Goal: Task Accomplishment & Management: Complete application form

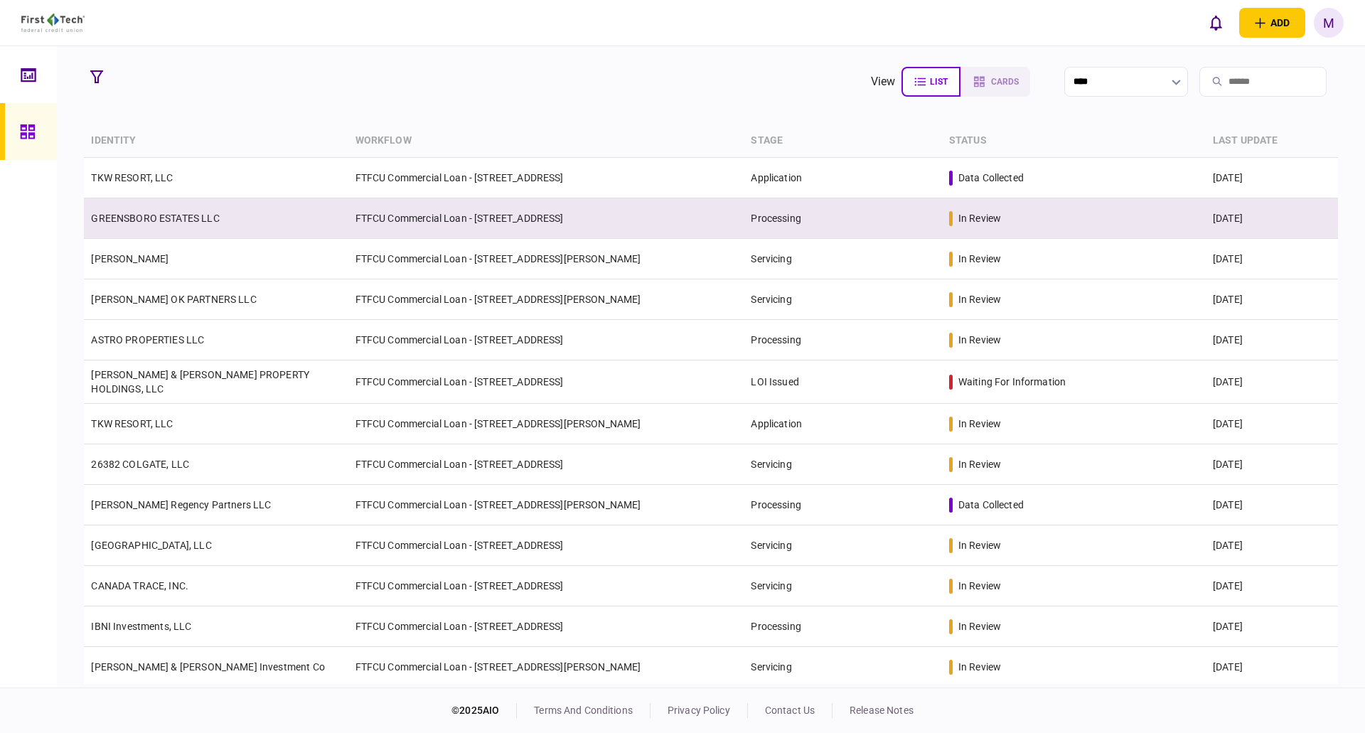
click at [319, 219] on td "GREENSBORO ESTATES LLC" at bounding box center [216, 218] width 264 height 41
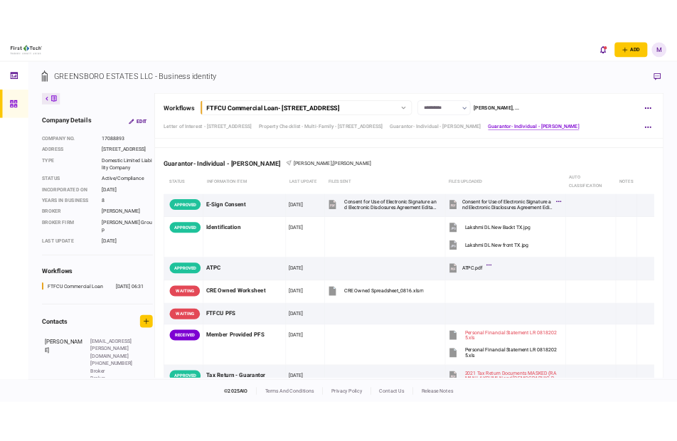
scroll to position [3152, 0]
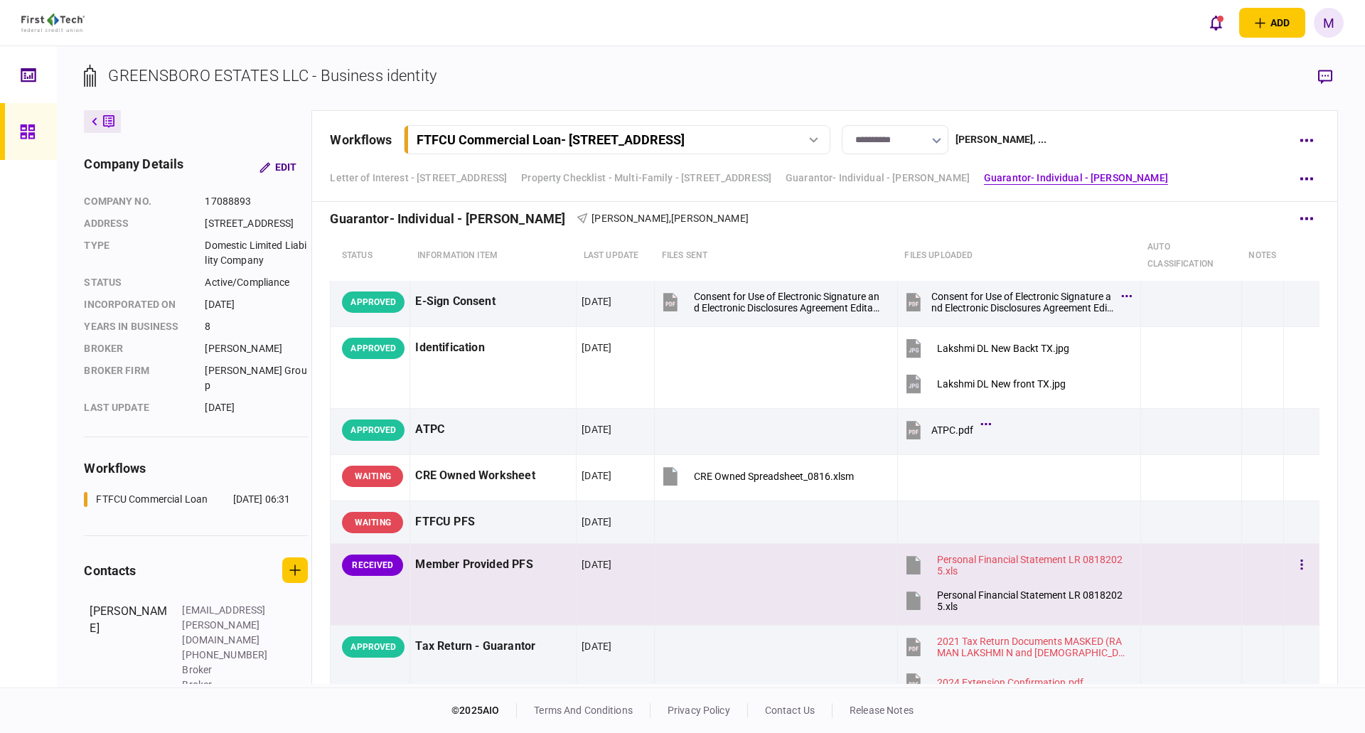
click at [907, 603] on icon at bounding box center [914, 601] width 14 height 18
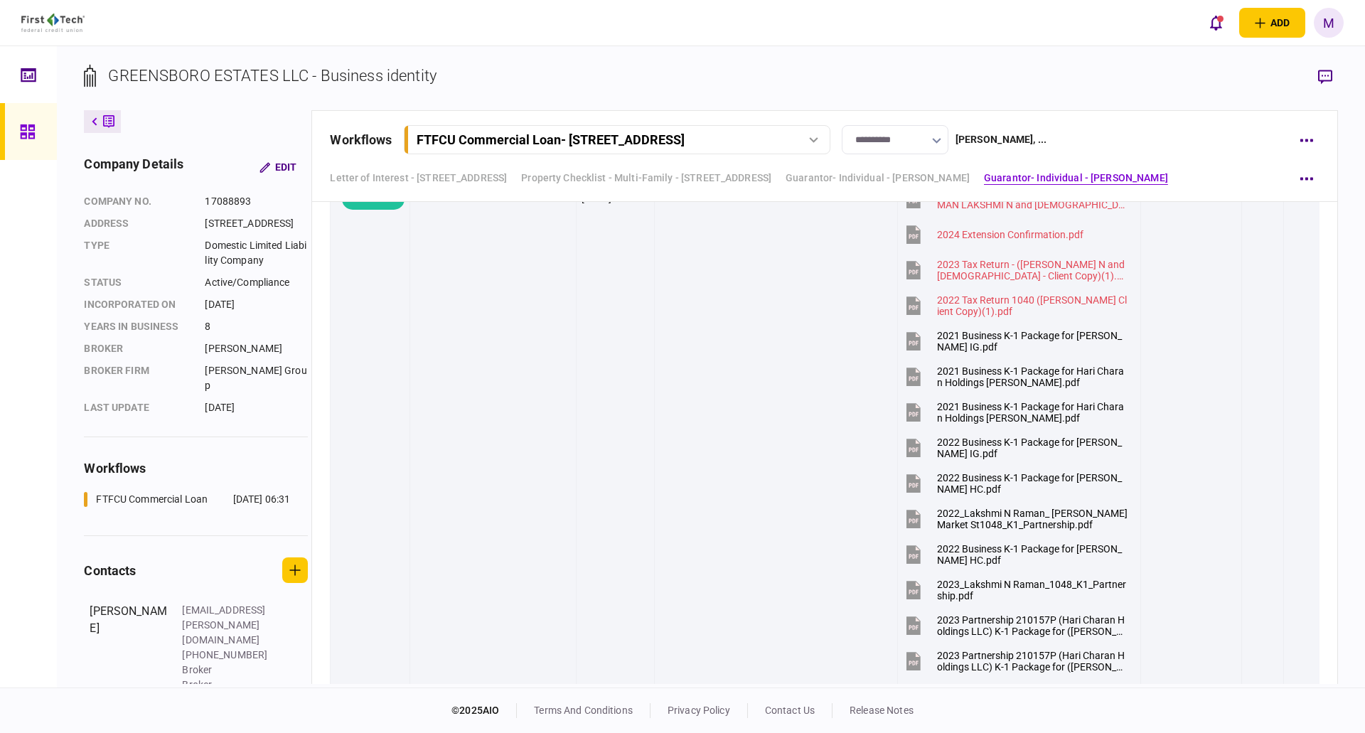
scroll to position [3982, 0]
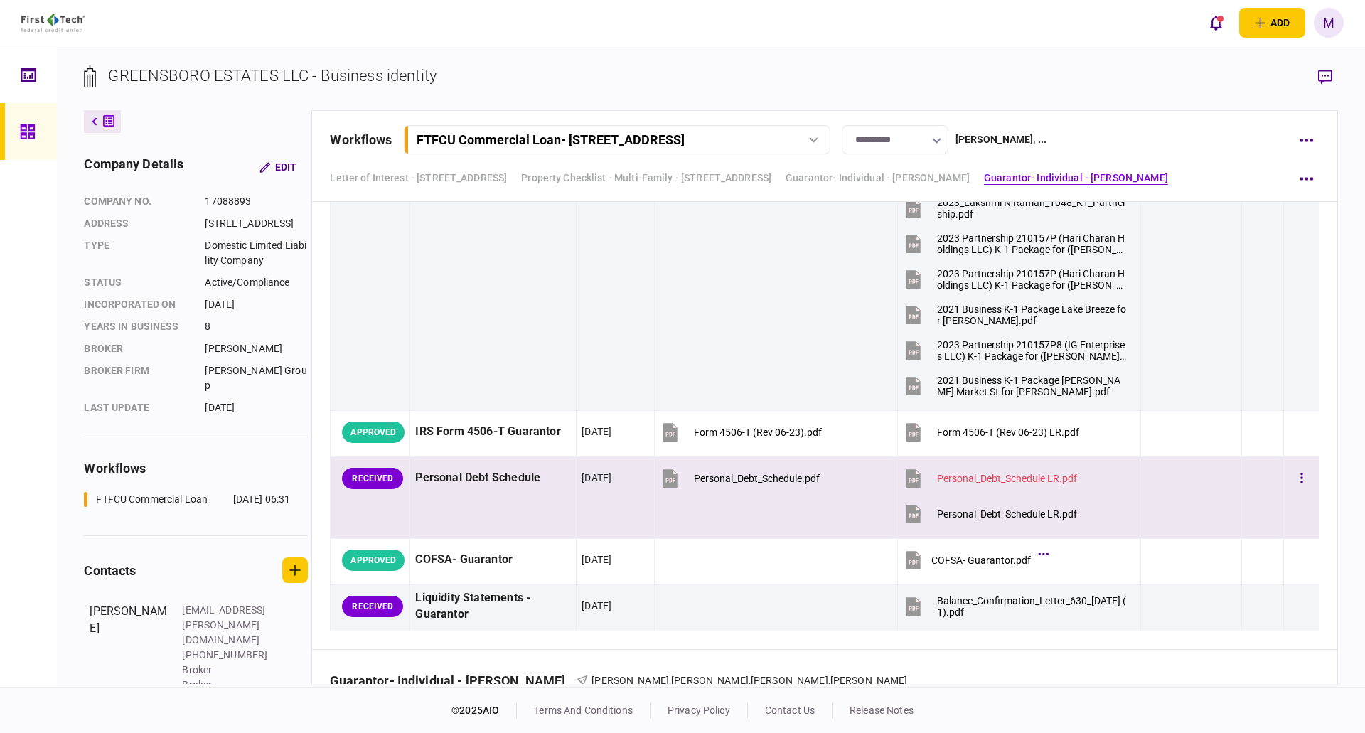
click at [907, 512] on icon at bounding box center [914, 514] width 14 height 18
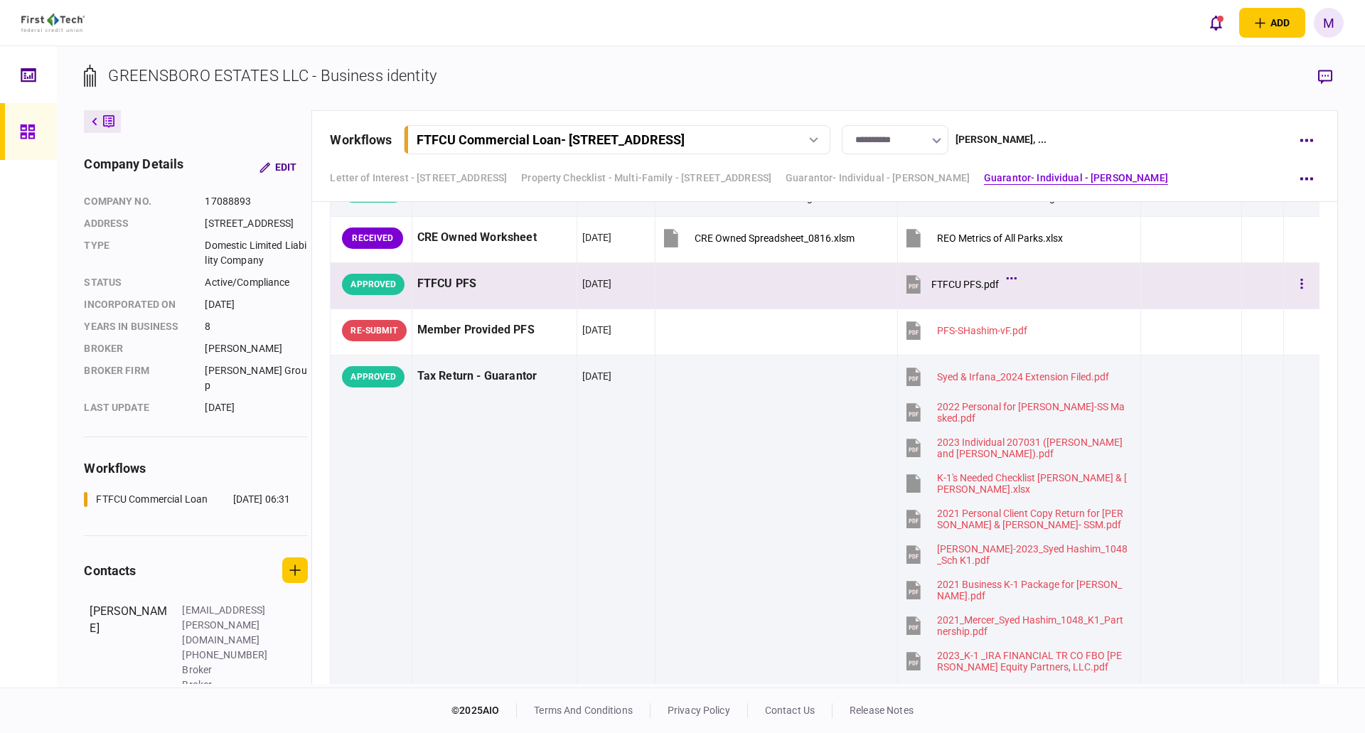
scroll to position [1687, 0]
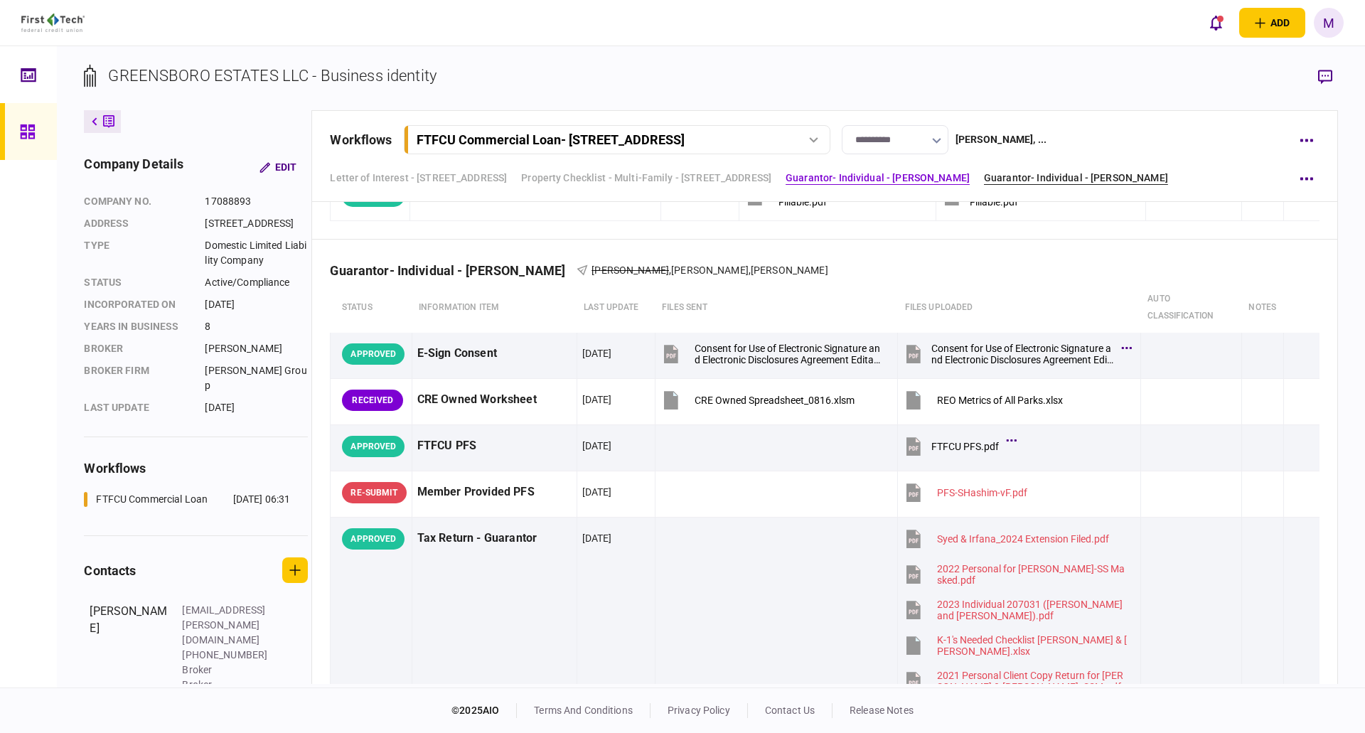
click at [1058, 176] on link "Guarantor- Individual - [PERSON_NAME]" at bounding box center [1076, 178] width 184 height 15
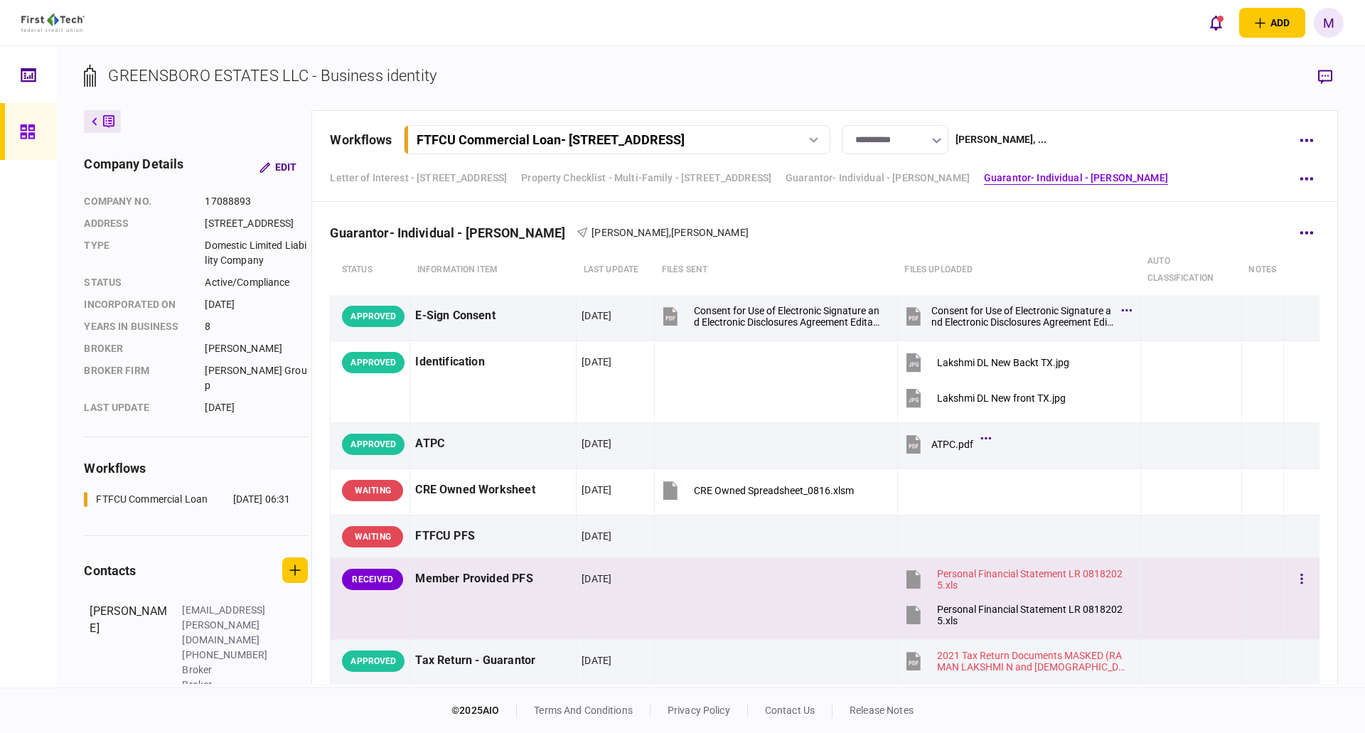
click at [912, 614] on icon at bounding box center [914, 615] width 14 height 18
click at [1289, 580] on button "button" at bounding box center [1302, 580] width 26 height 26
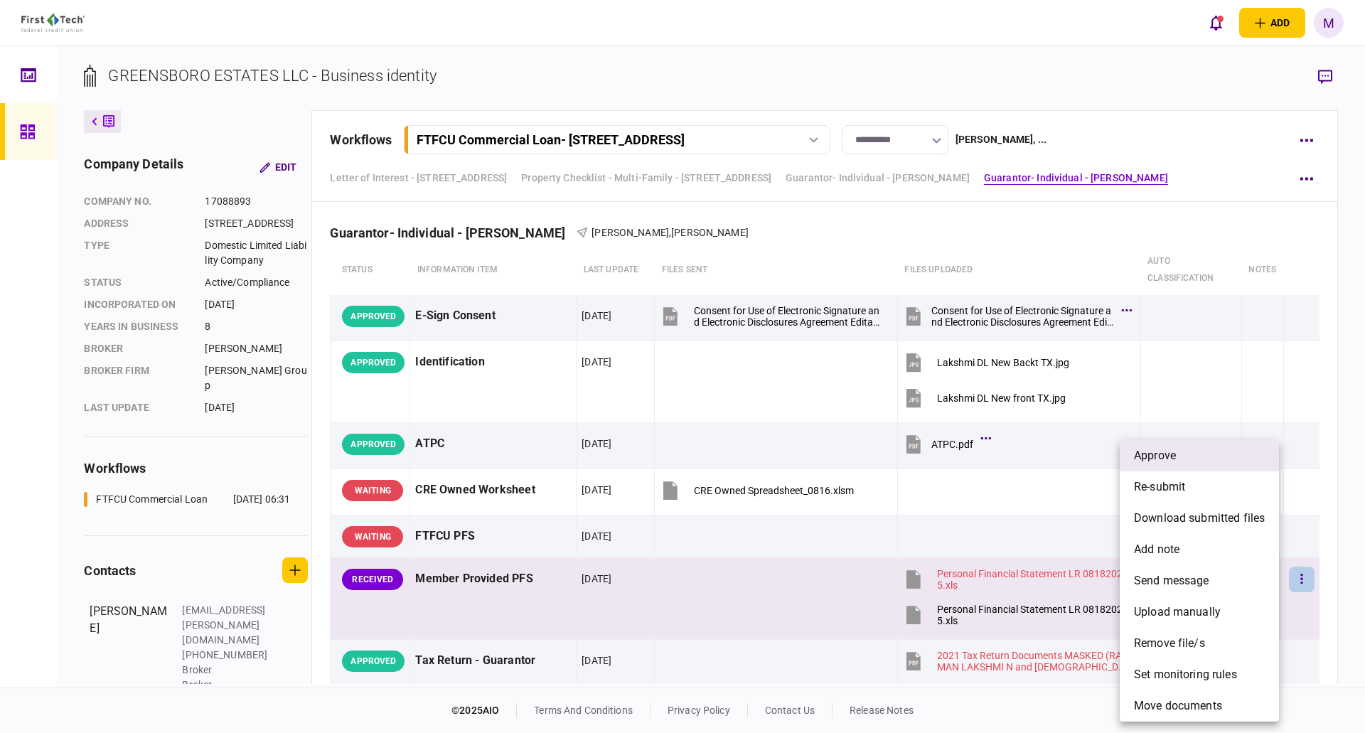
click at [1193, 451] on li "approve" at bounding box center [1199, 455] width 159 height 31
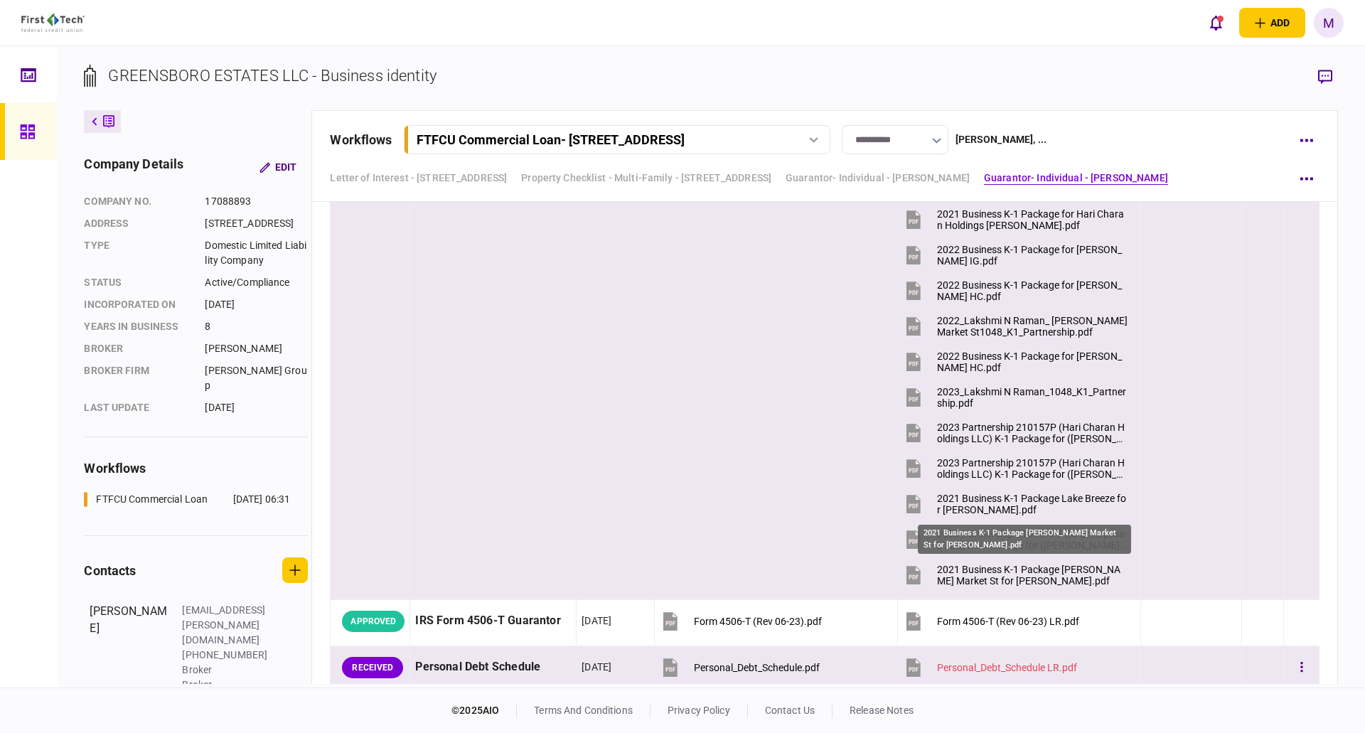
scroll to position [3967, 0]
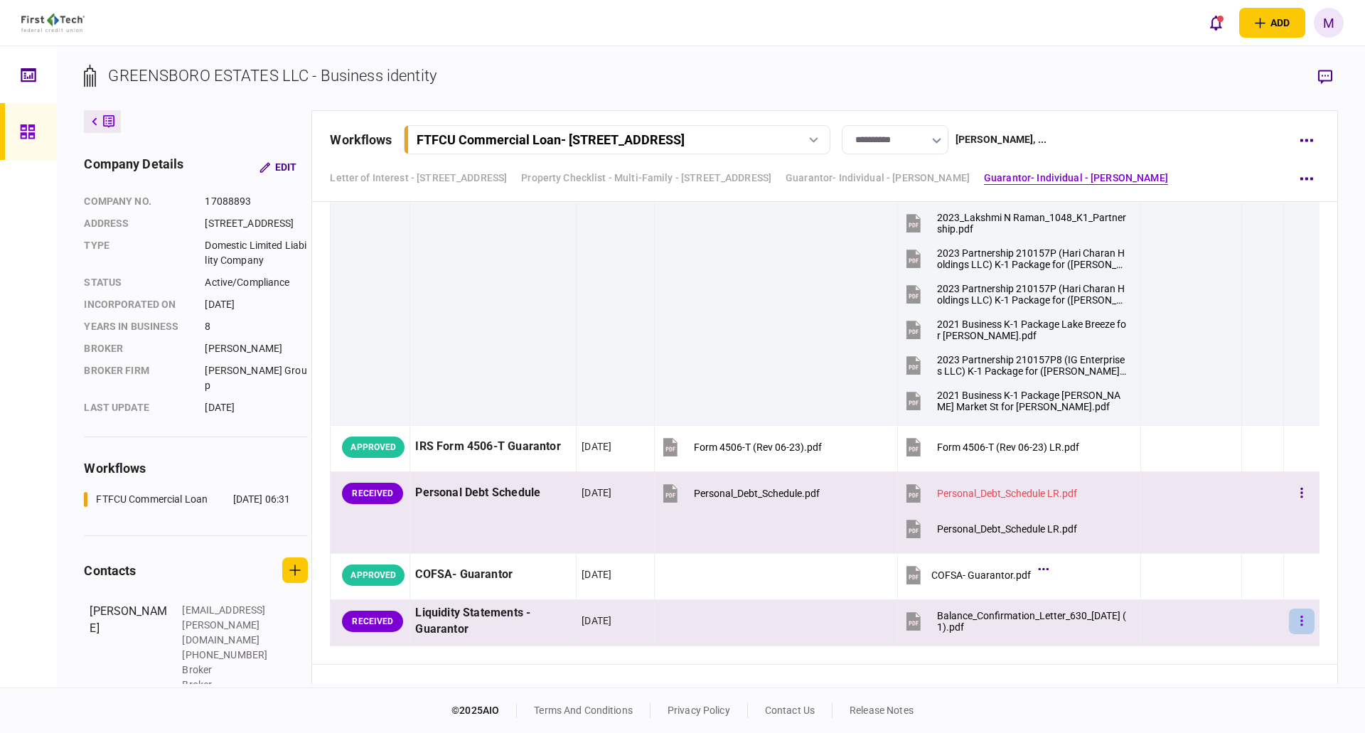
click at [1289, 616] on button "button" at bounding box center [1302, 622] width 26 height 26
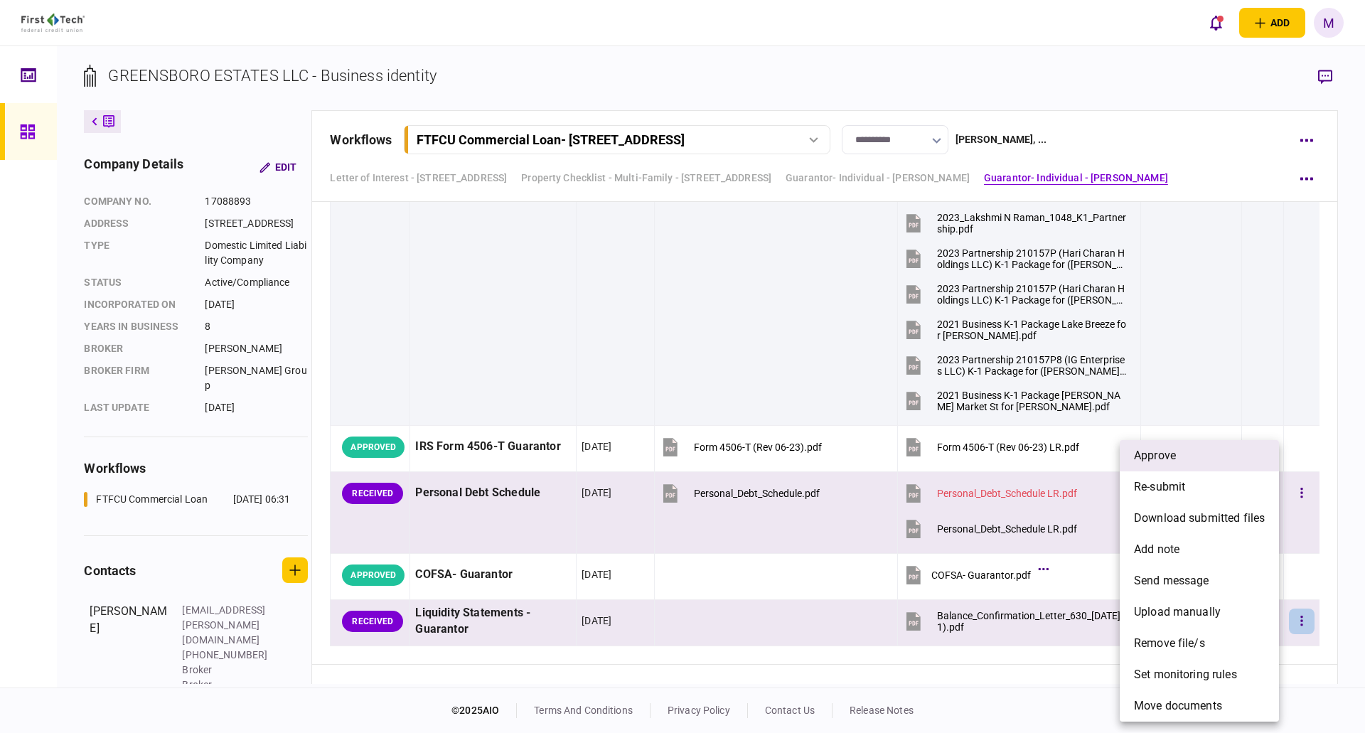
click at [1153, 455] on span "approve" at bounding box center [1155, 455] width 42 height 17
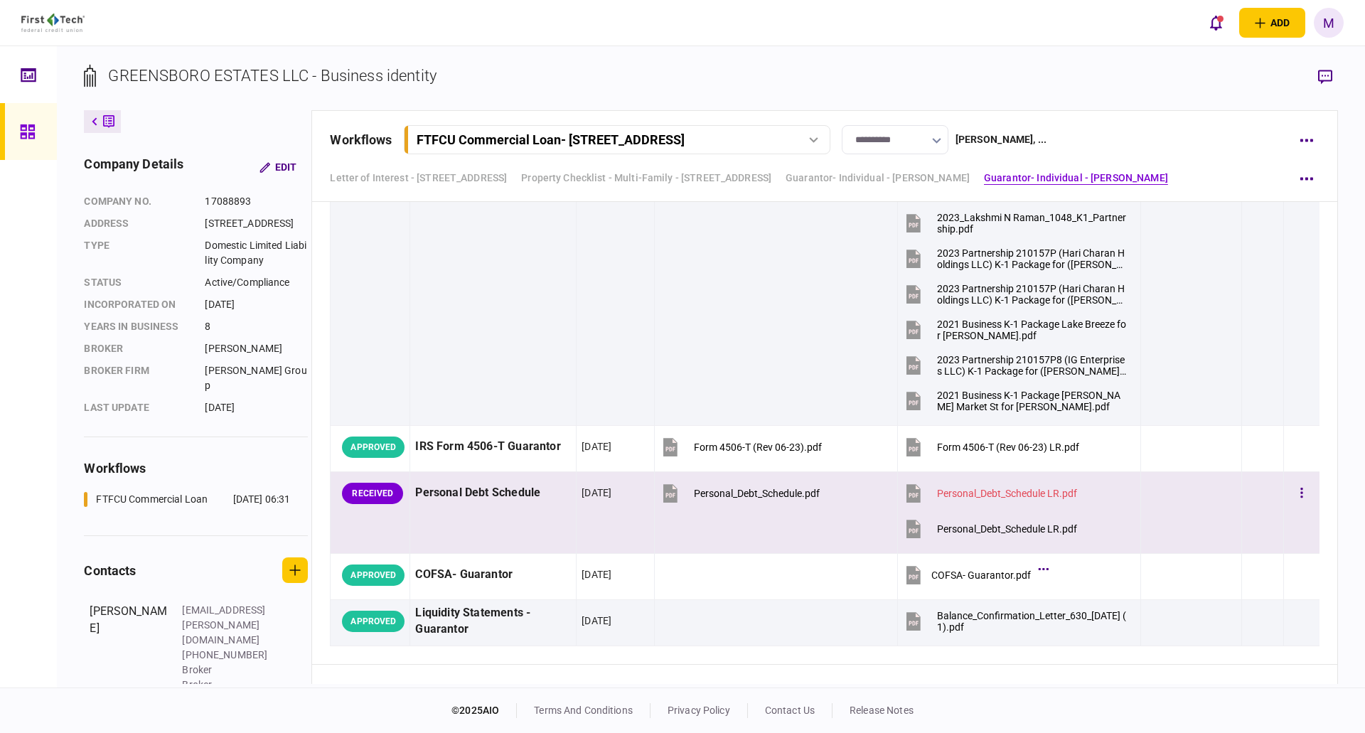
click at [914, 529] on icon at bounding box center [914, 529] width 14 height 18
click at [1289, 501] on button "button" at bounding box center [1302, 494] width 26 height 26
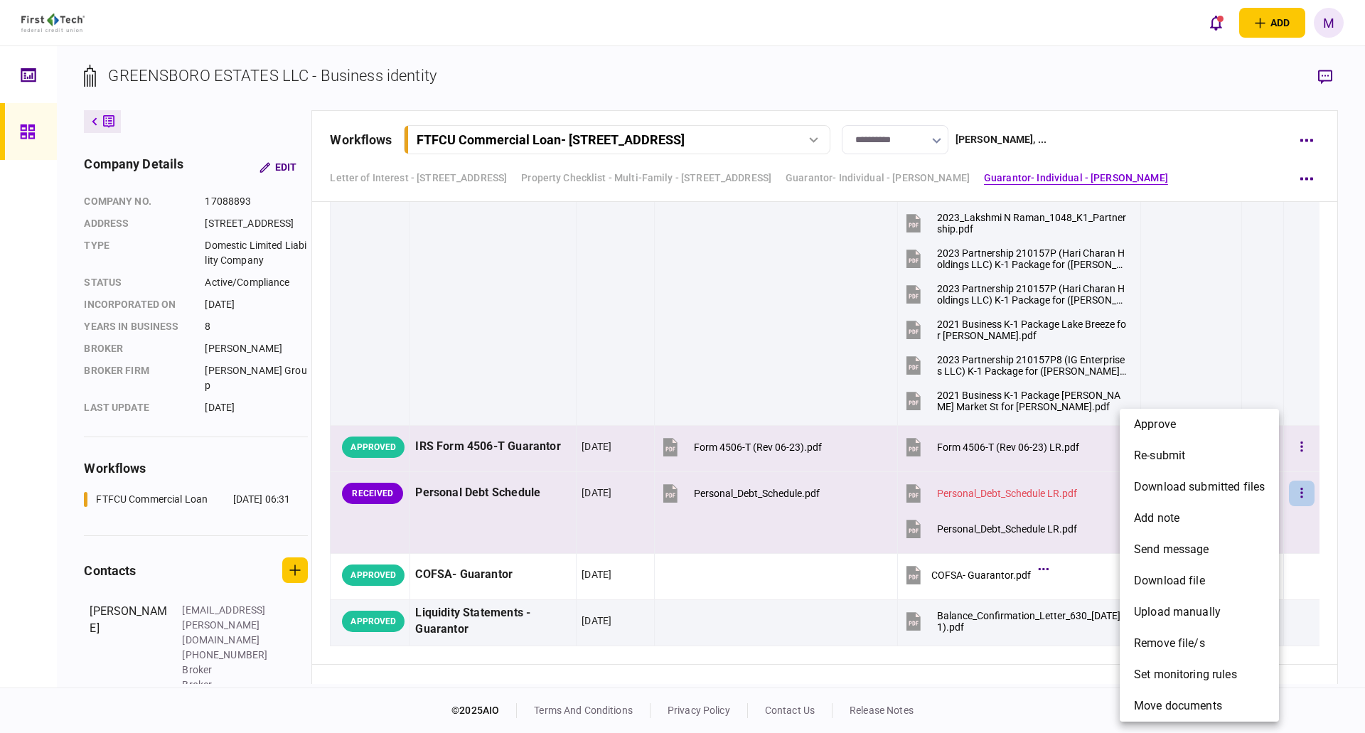
click at [1180, 429] on li "approve" at bounding box center [1199, 424] width 159 height 31
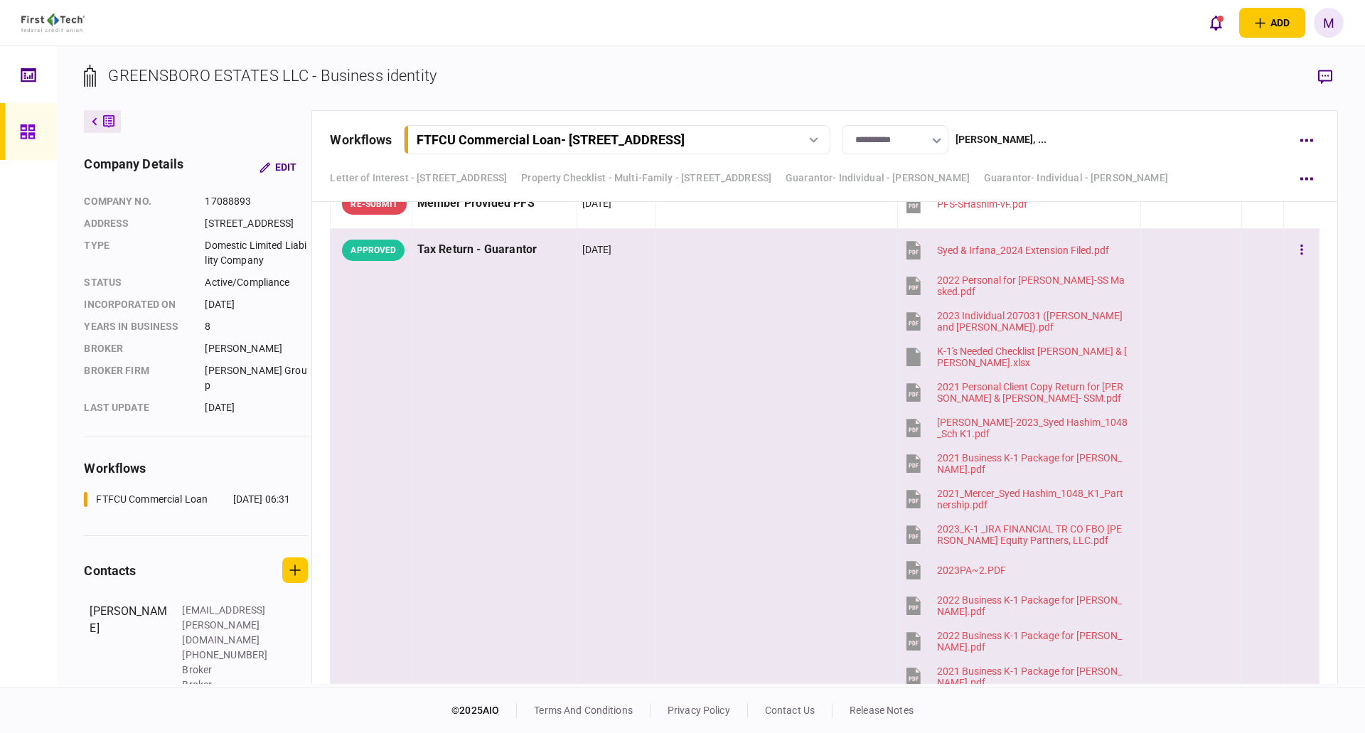
scroll to position [1645, 0]
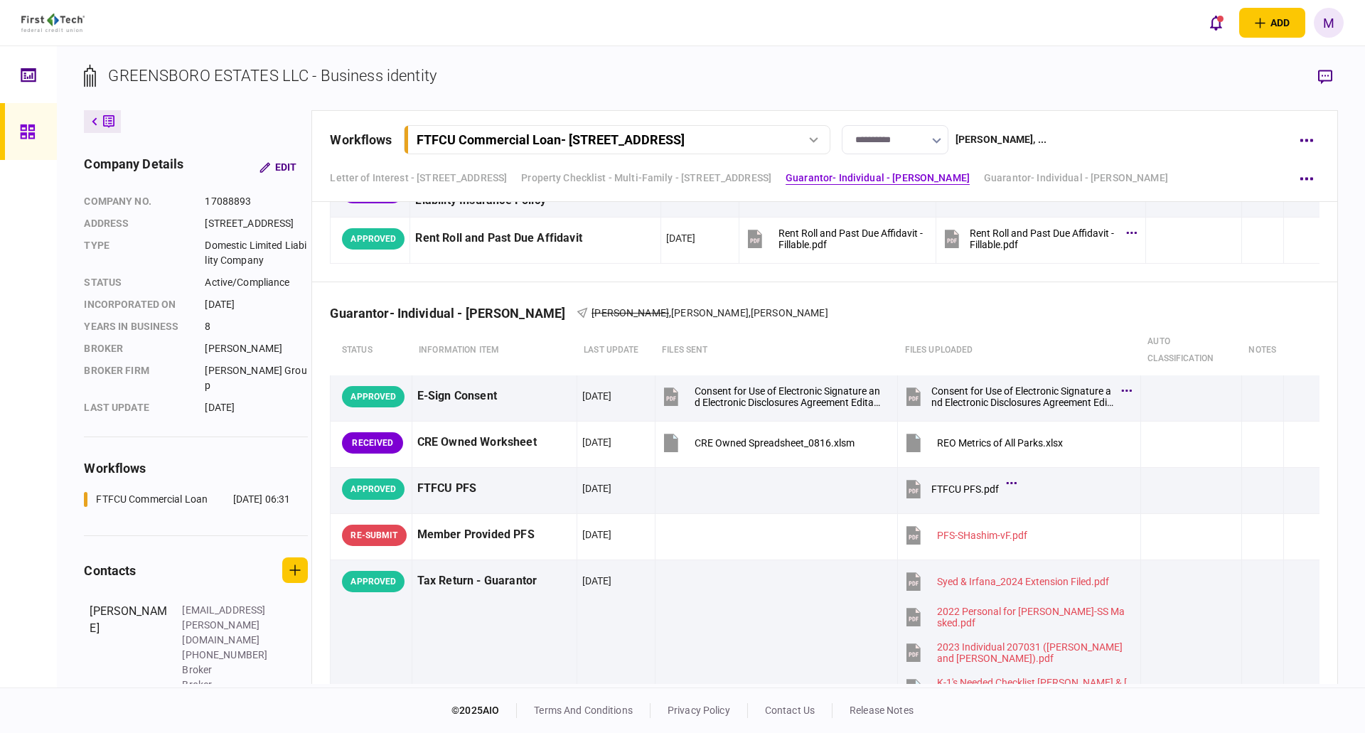
click at [1351, 141] on div "**********" at bounding box center [711, 366] width 1308 height 641
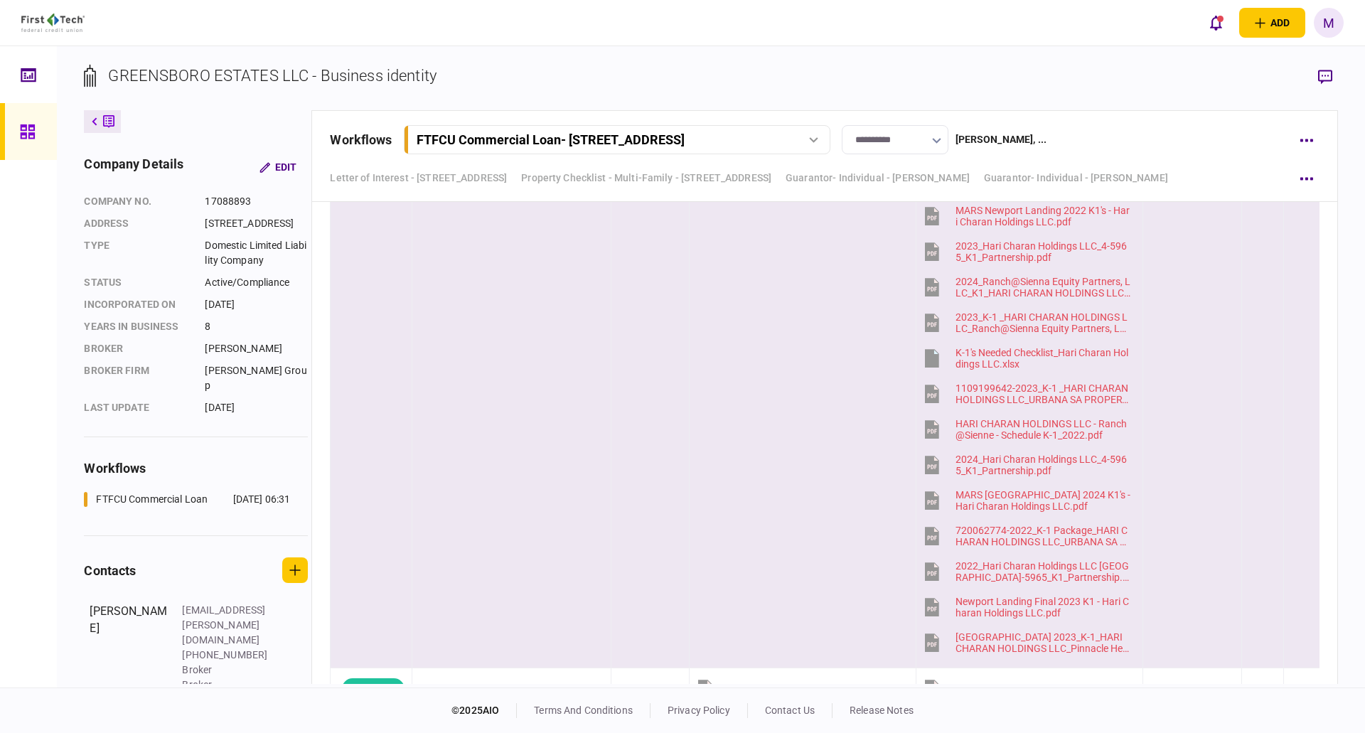
scroll to position [7617, 0]
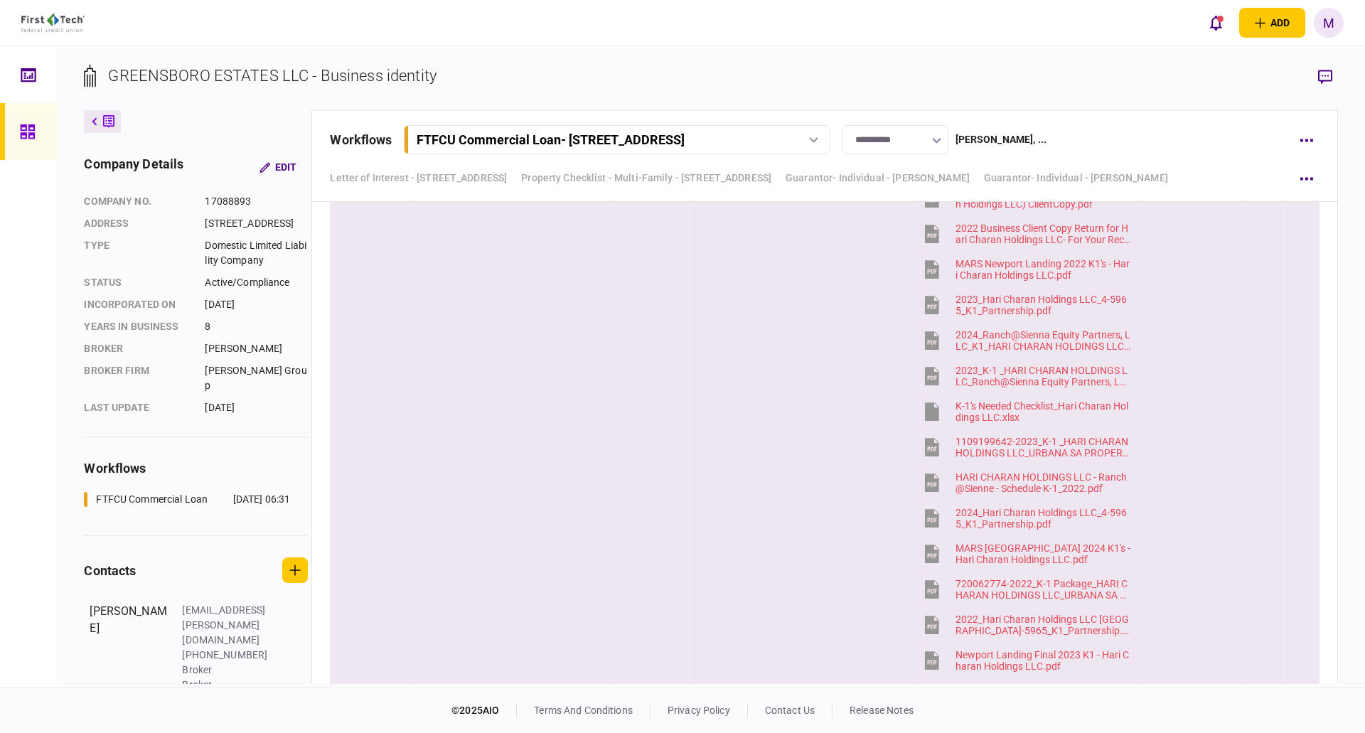
click at [925, 410] on icon at bounding box center [932, 411] width 14 height 18
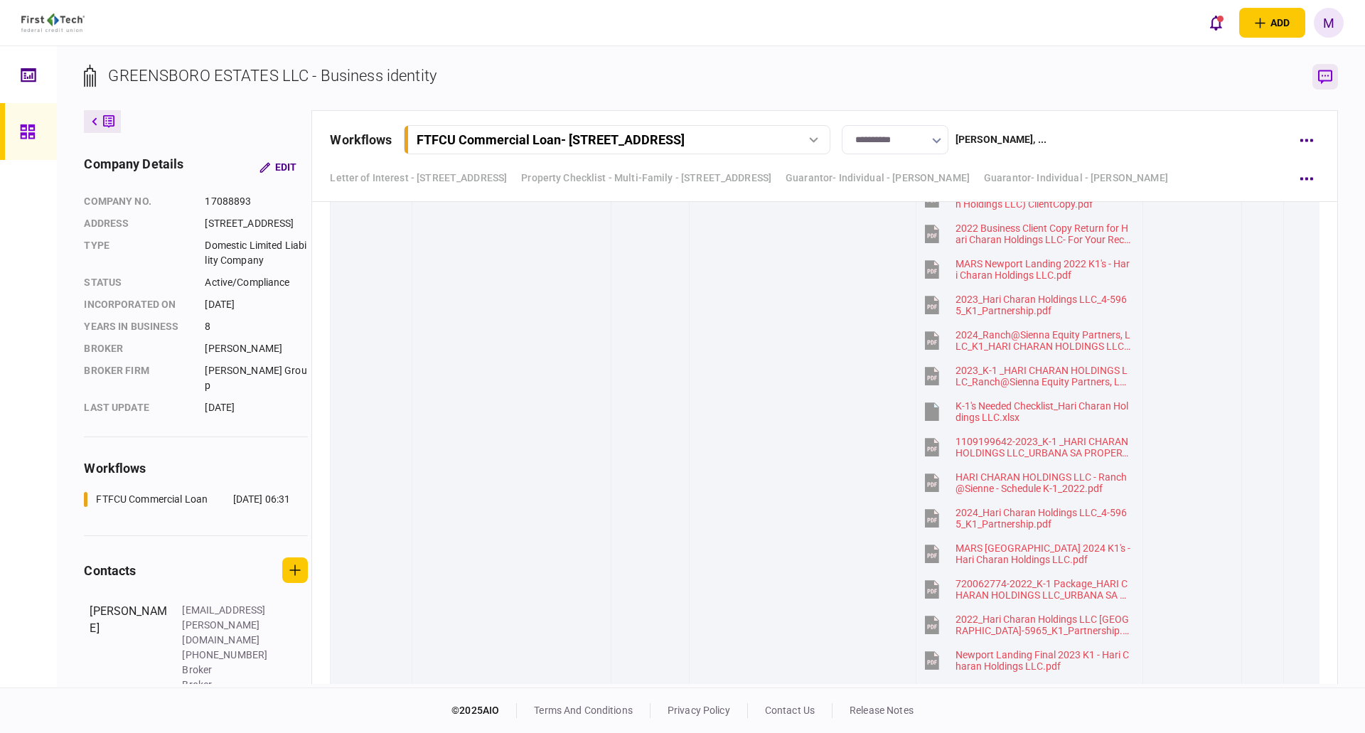
drag, startPoint x: 1238, startPoint y: 360, endPoint x: 1323, endPoint y: 76, distance: 296.9
click at [1241, 360] on td at bounding box center [1262, 430] width 42 height 579
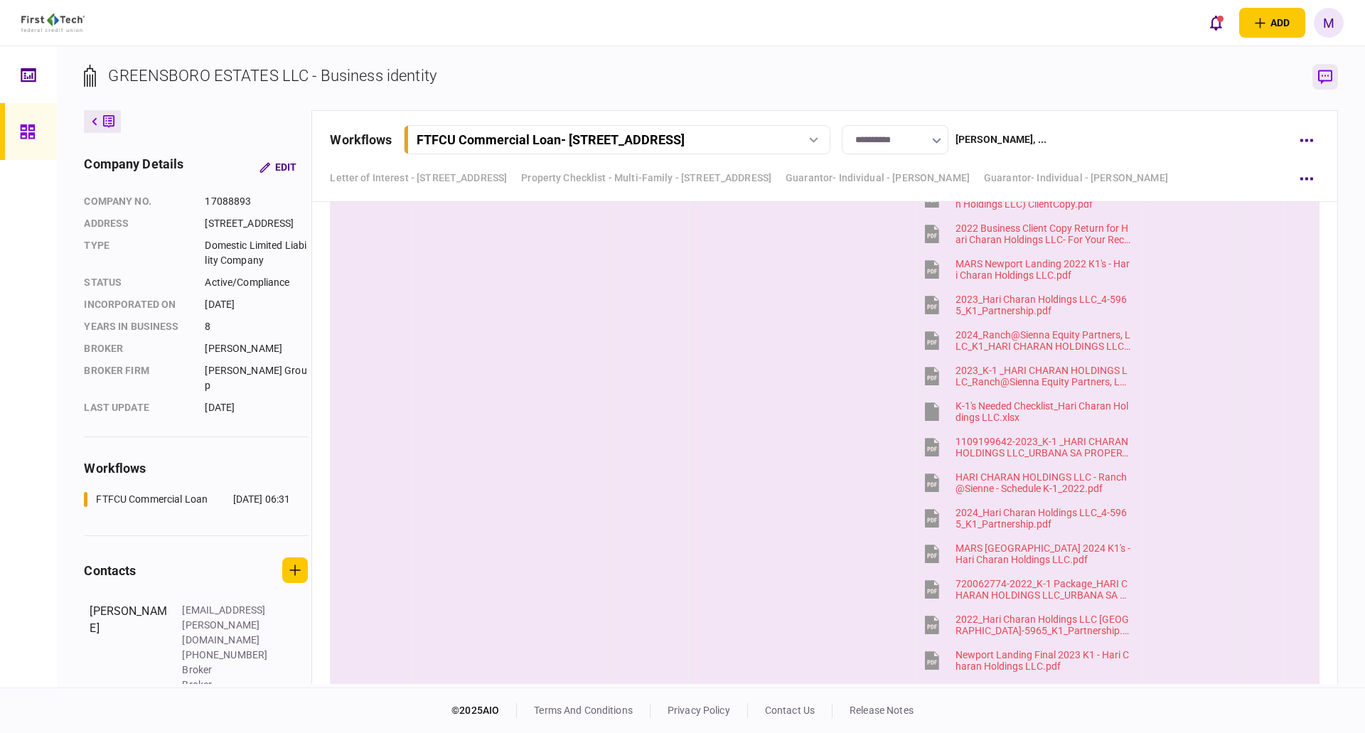
click at [1325, 76] on icon "button" at bounding box center [1325, 77] width 14 height 14
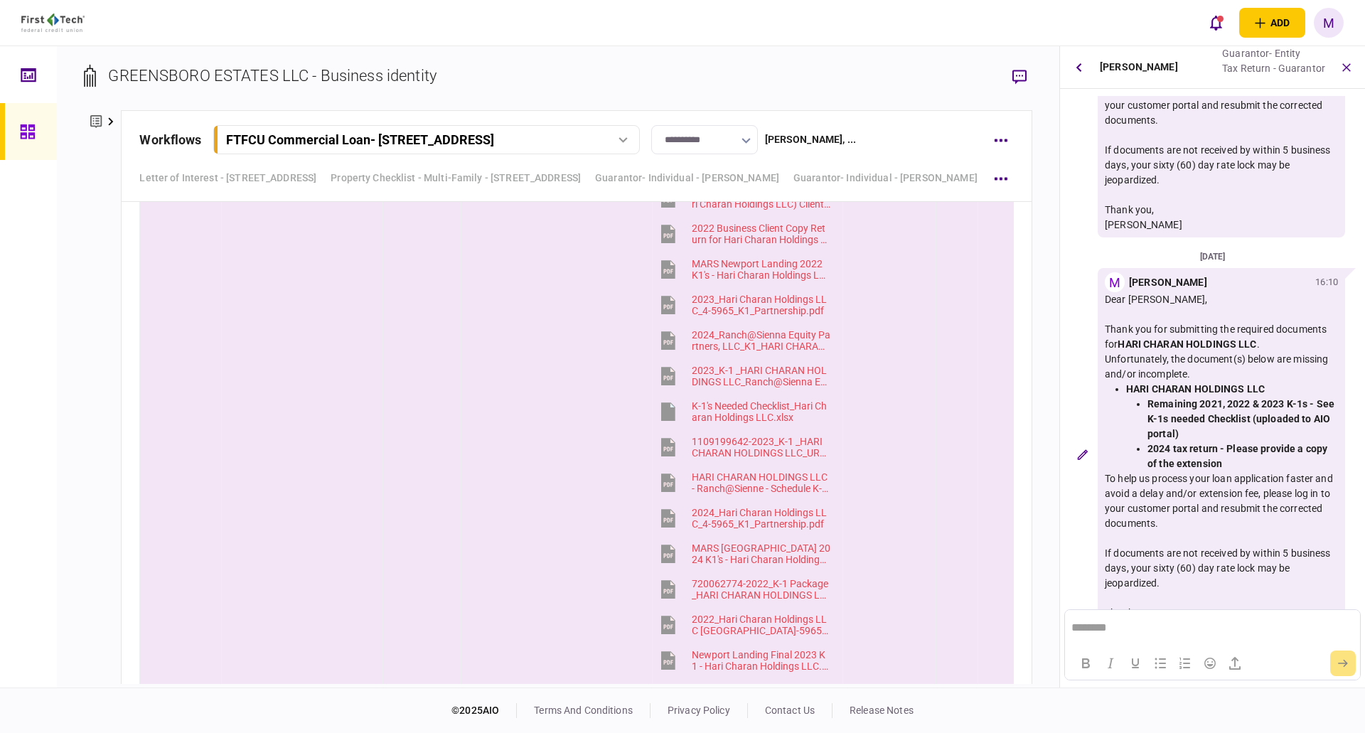
scroll to position [293, 0]
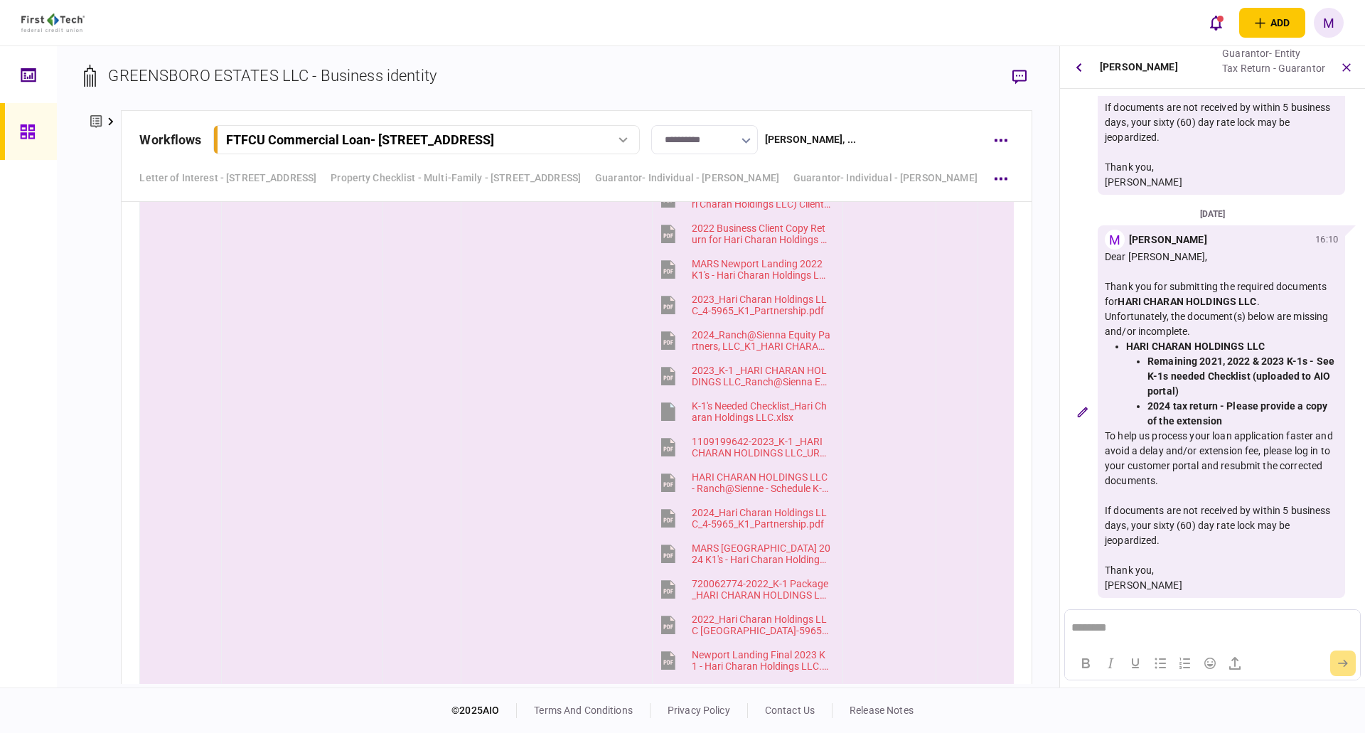
click at [80, 351] on div "**********" at bounding box center [558, 366] width 1003 height 641
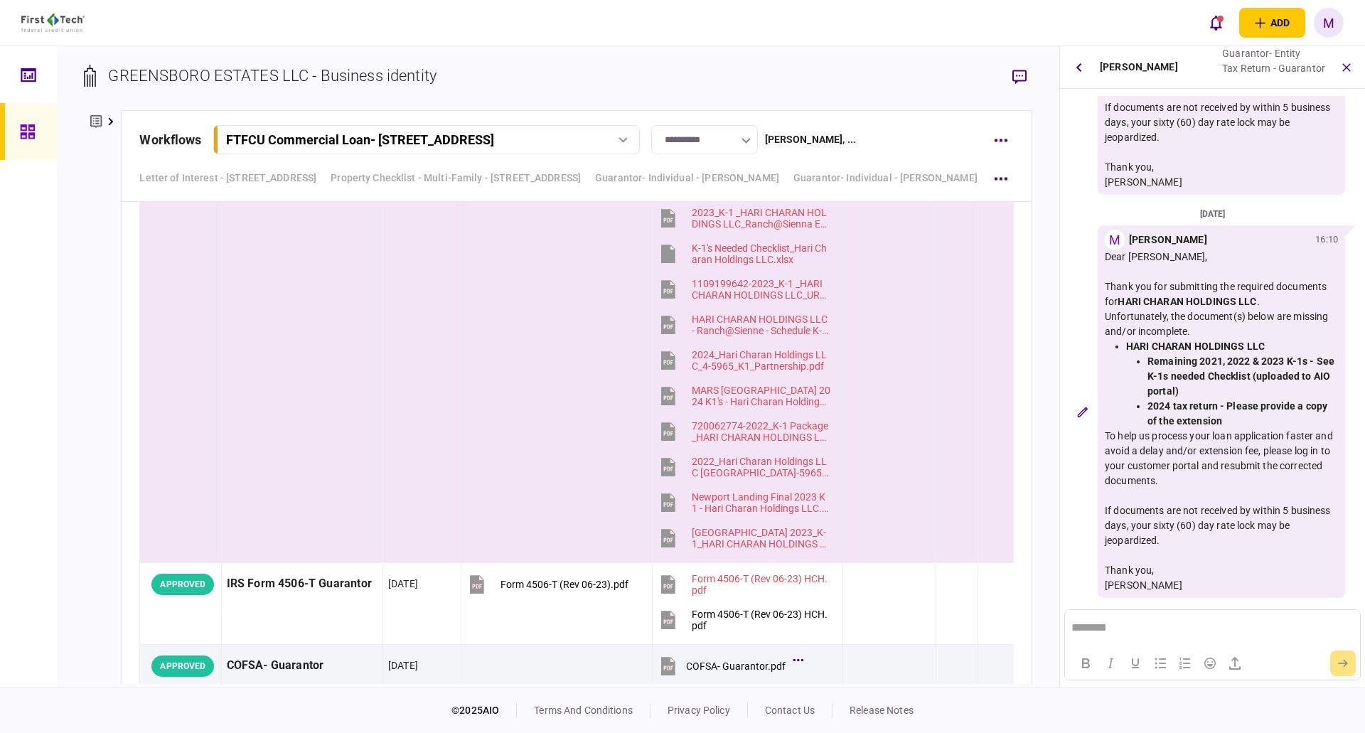
scroll to position [7801, 0]
